Goal: Find specific page/section: Find specific page/section

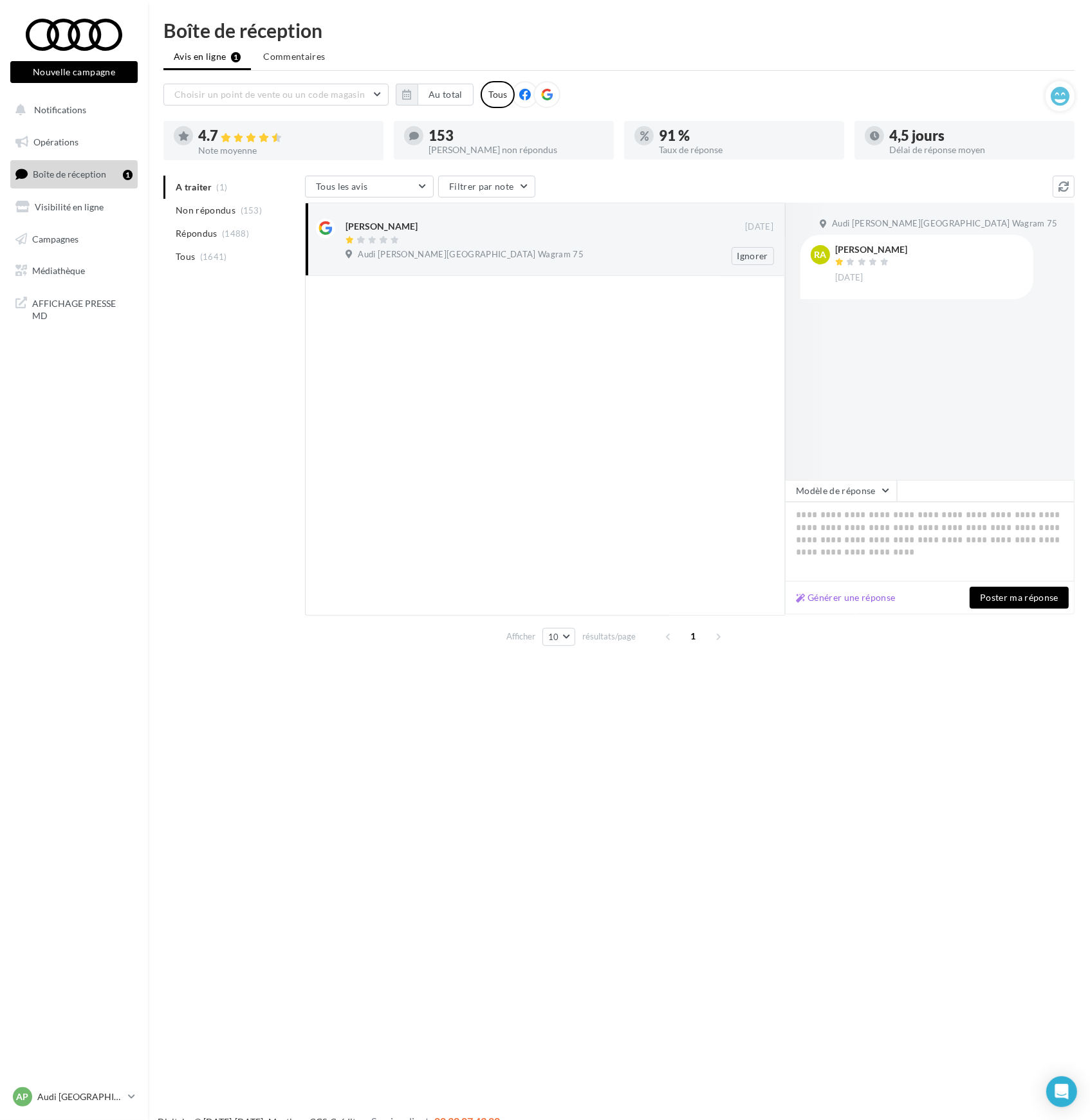
drag, startPoint x: 478, startPoint y: 254, endPoint x: 347, endPoint y: 229, distance: 133.4
click at [347, 229] on div "[PERSON_NAME] [DATE] Audi [PERSON_NAME] Wagram 75 Ignorer" at bounding box center [559, 241] width 428 height 46
copy div "[PERSON_NAME] [DATE] Audi [PERSON_NAME][GEOGRAPHIC_DATA] Wagram 75"
click at [640, 321] on div at bounding box center [545, 445] width 480 height 339
click at [131, 1100] on icon at bounding box center [132, 1097] width 7 height 11
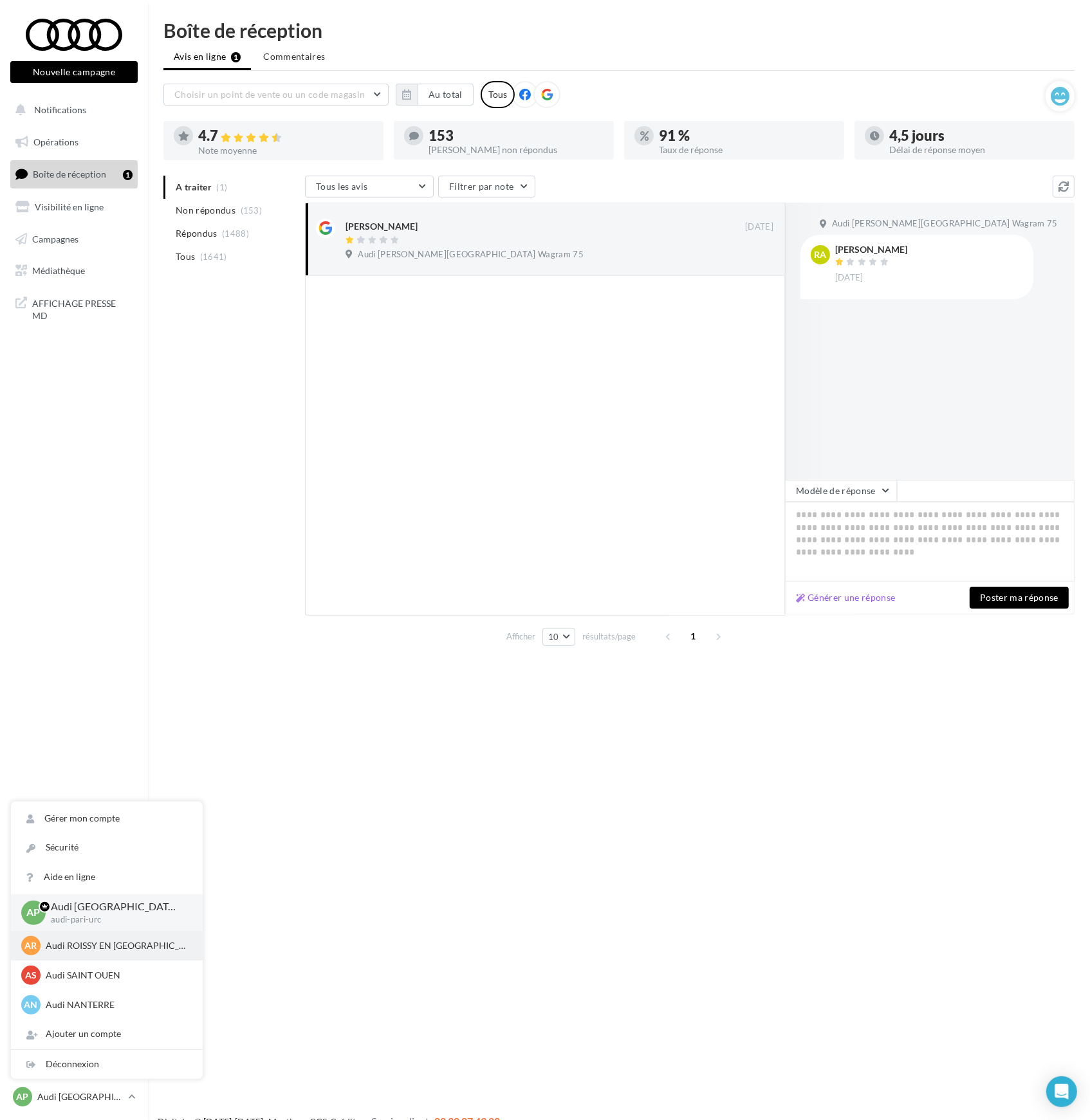
click at [77, 948] on p "Audi ROISSY EN [GEOGRAPHIC_DATA]" at bounding box center [116, 946] width 141 height 13
